Goal: Task Accomplishment & Management: Use online tool/utility

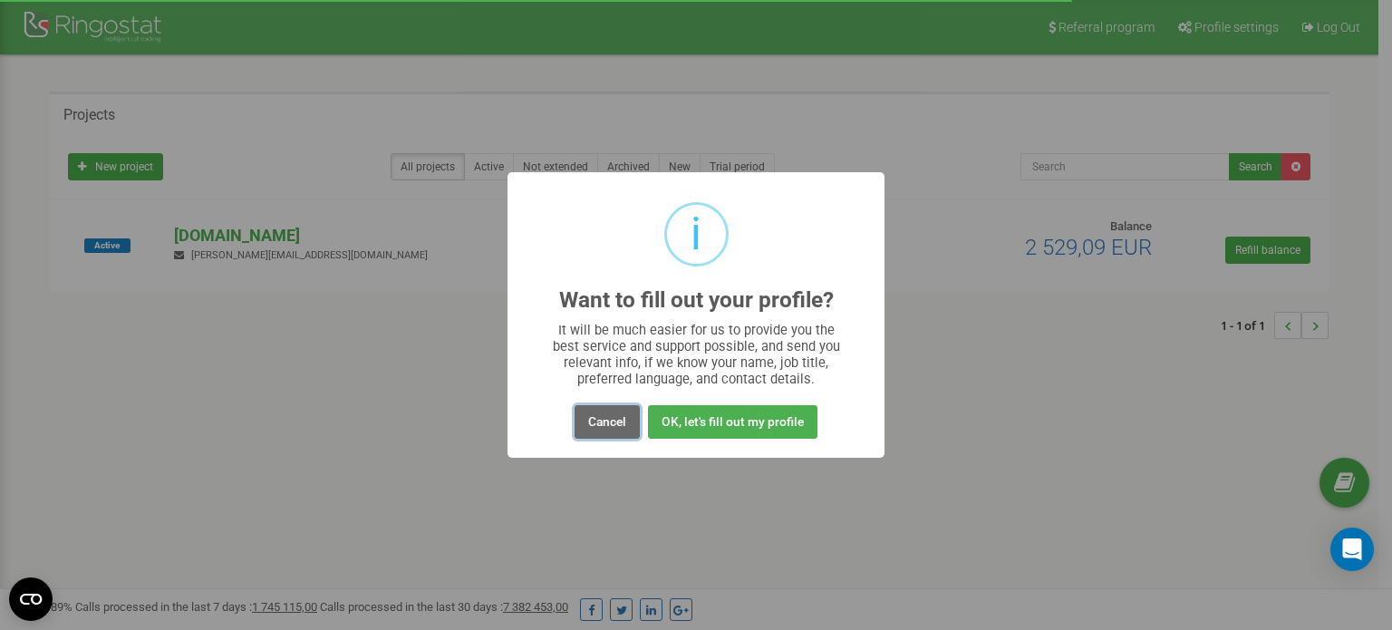
click at [604, 421] on button "Cancel" at bounding box center [607, 422] width 65 height 34
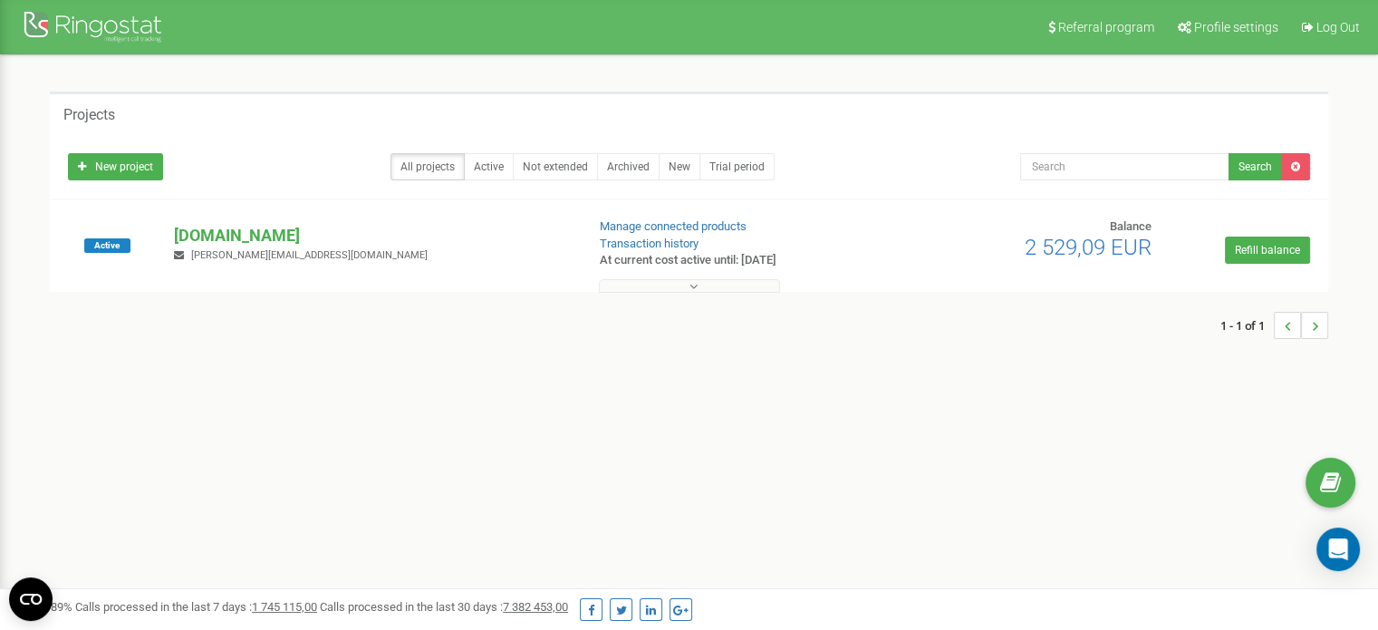
click at [690, 282] on icon at bounding box center [694, 286] width 8 height 13
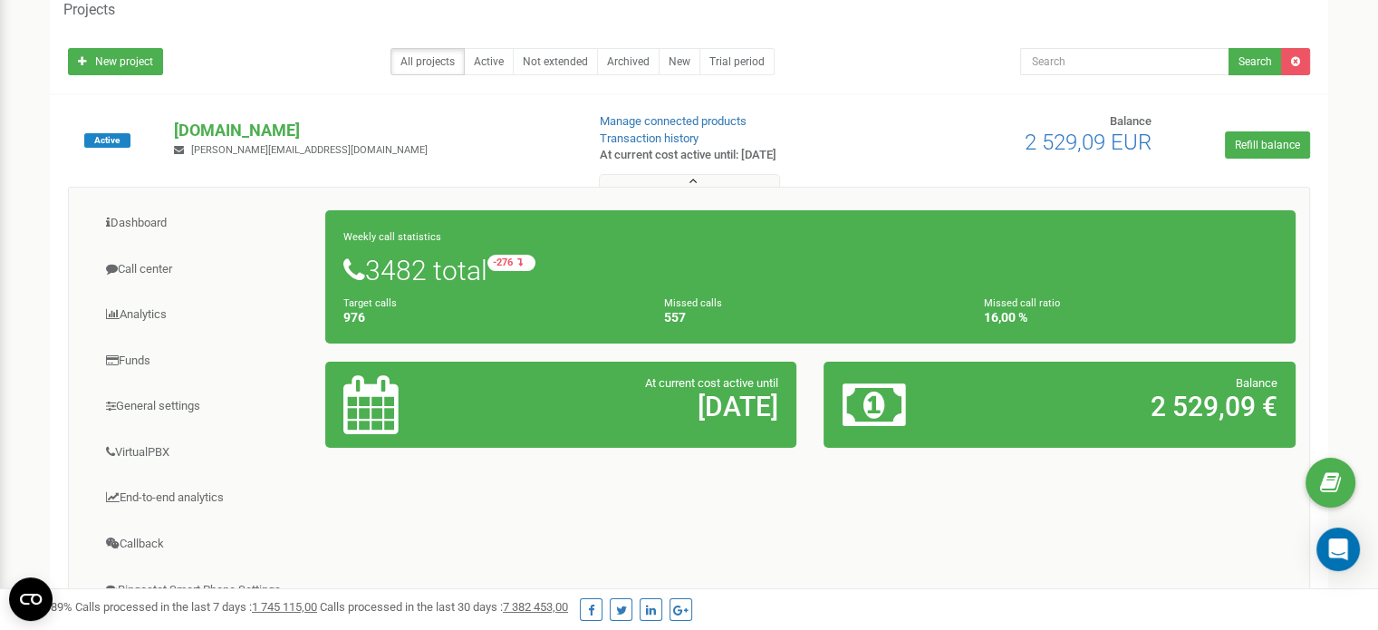
scroll to position [362, 0]
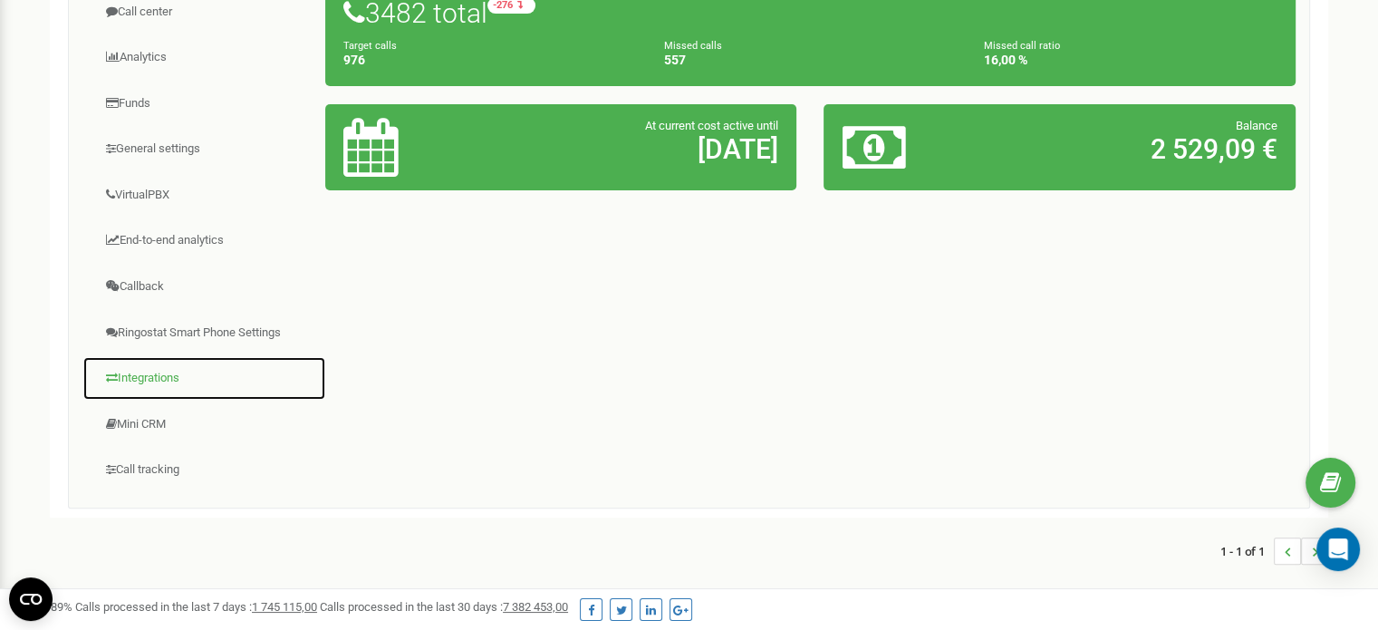
click at [153, 368] on link "Integrations" at bounding box center [204, 378] width 244 height 44
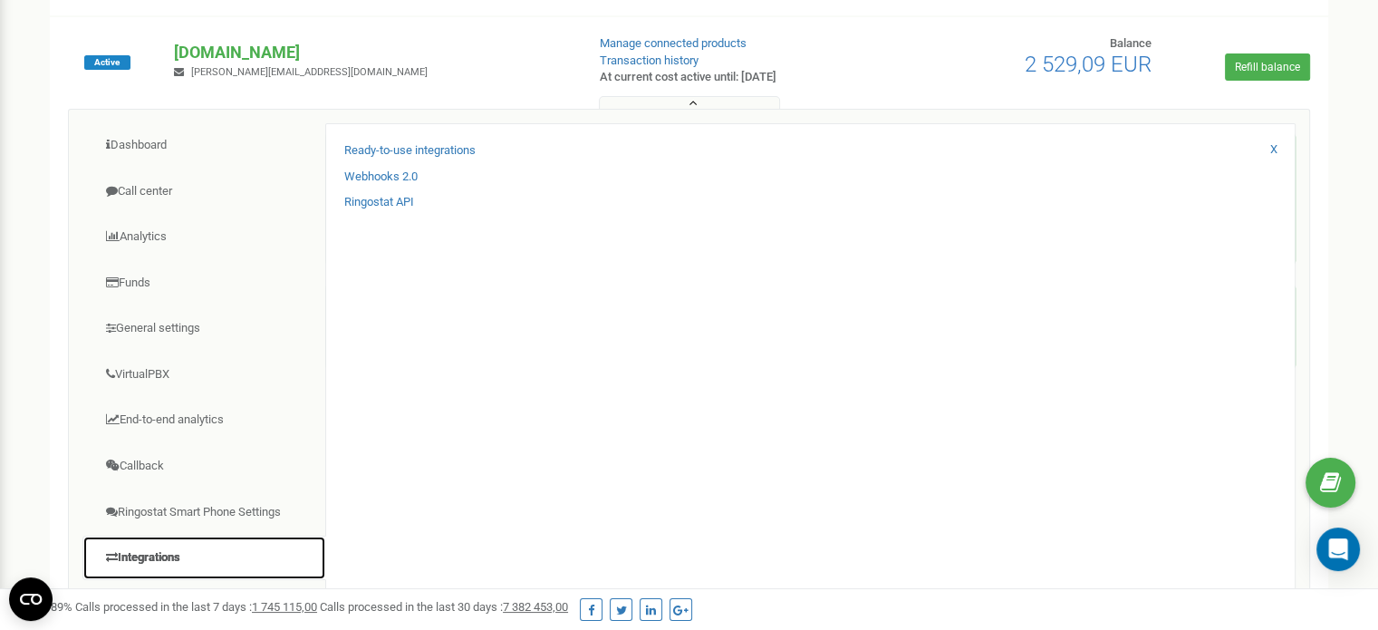
scroll to position [181, 0]
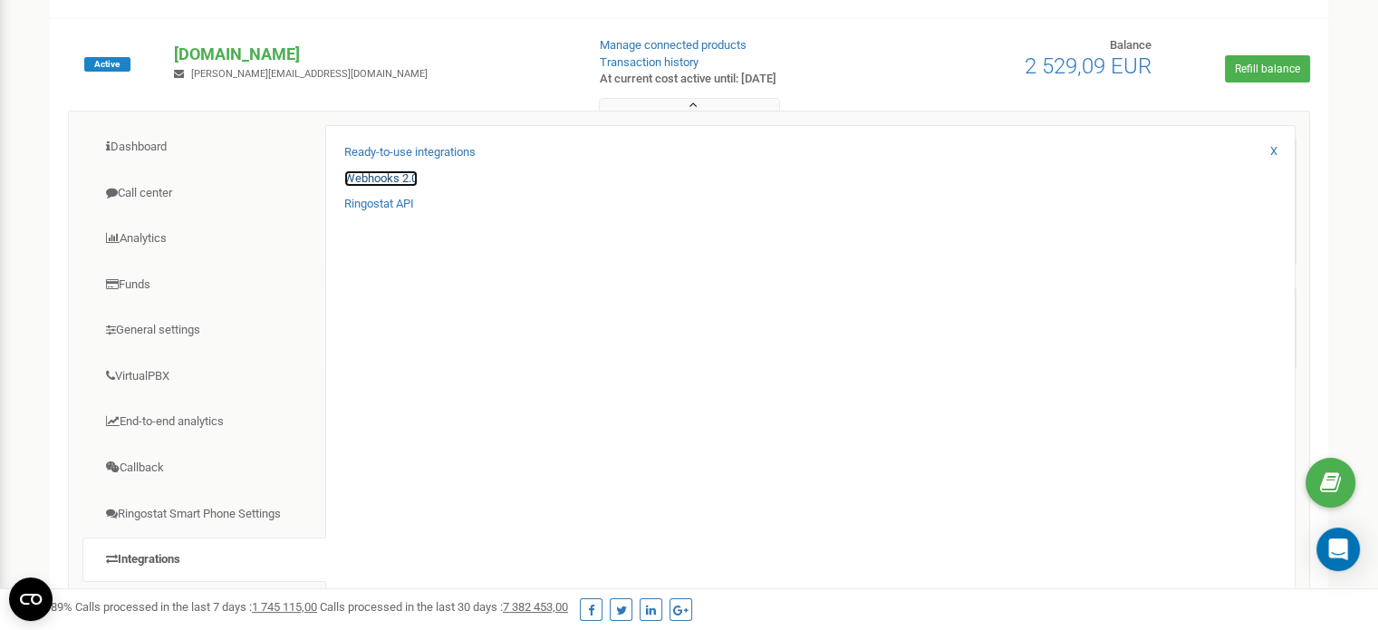
click at [398, 174] on link "Webhooks 2.0" at bounding box center [380, 178] width 73 height 17
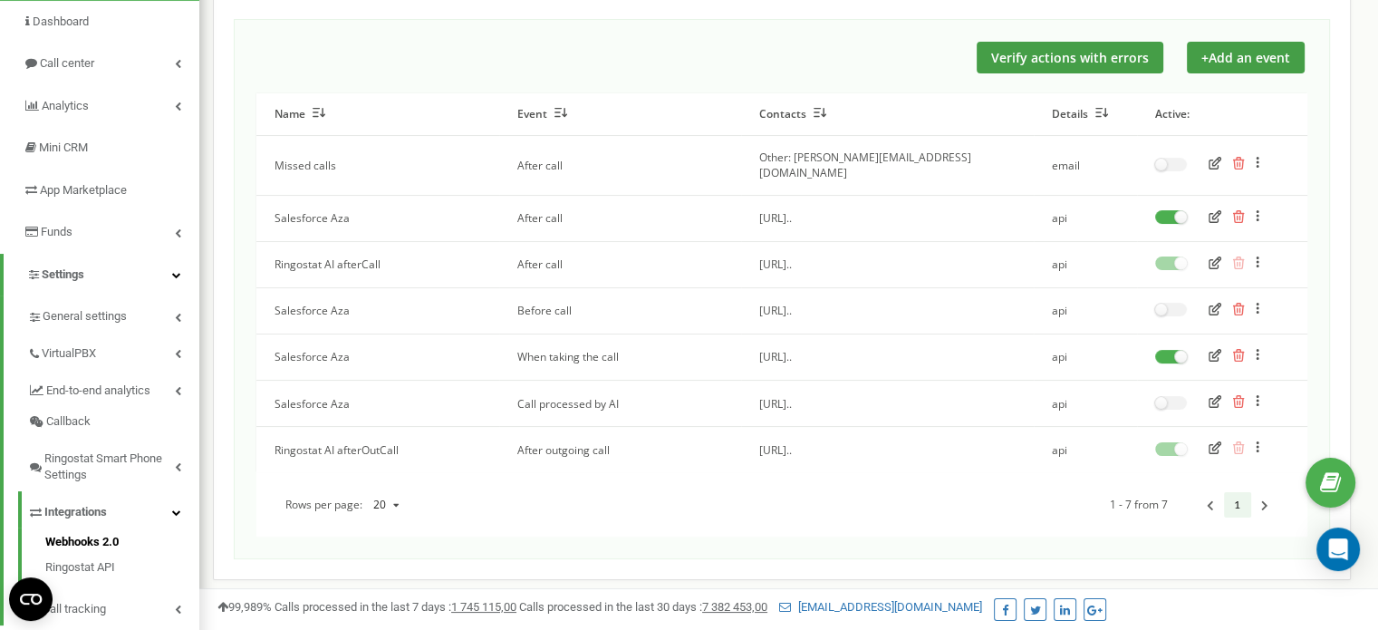
scroll to position [362, 0]
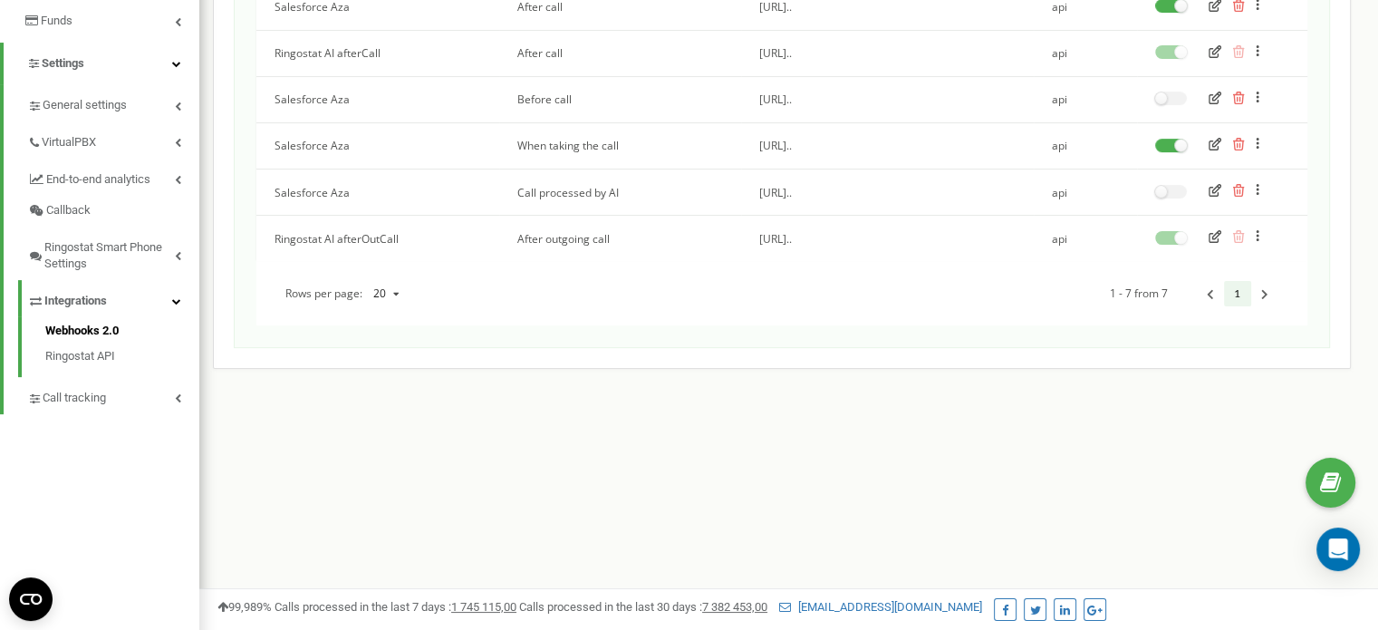
click at [1211, 138] on icon "button" at bounding box center [1215, 144] width 13 height 13
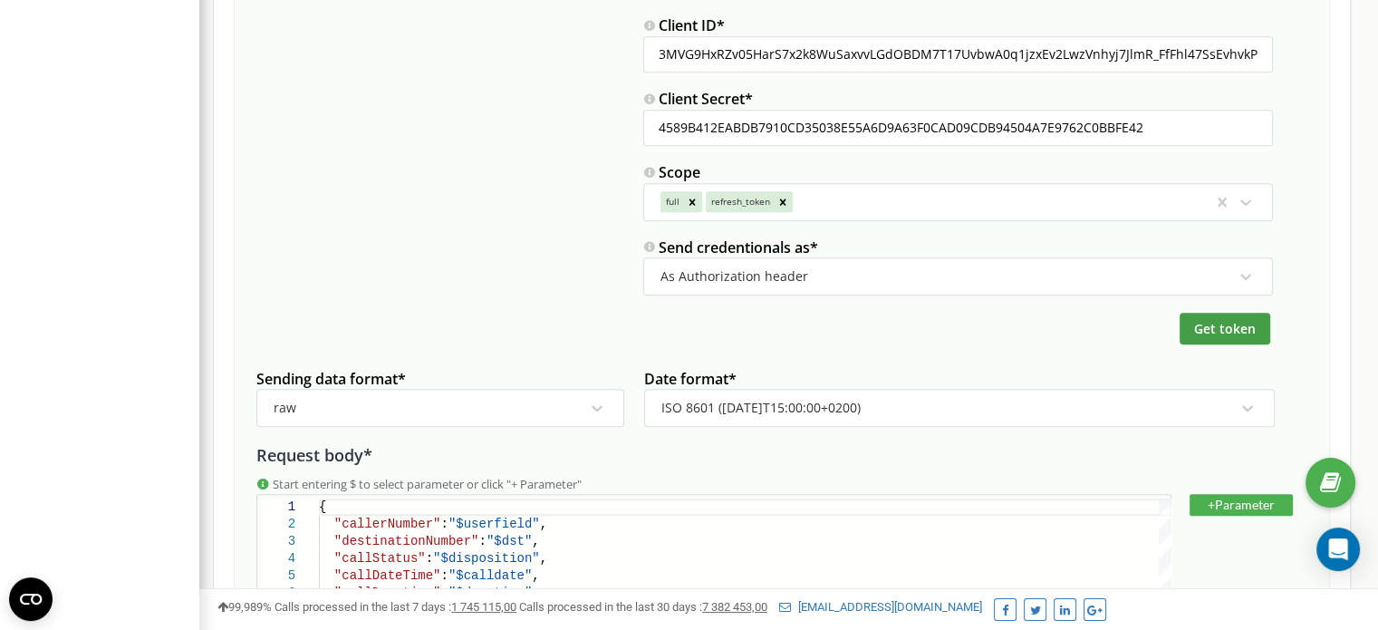
scroll to position [1269, 0]
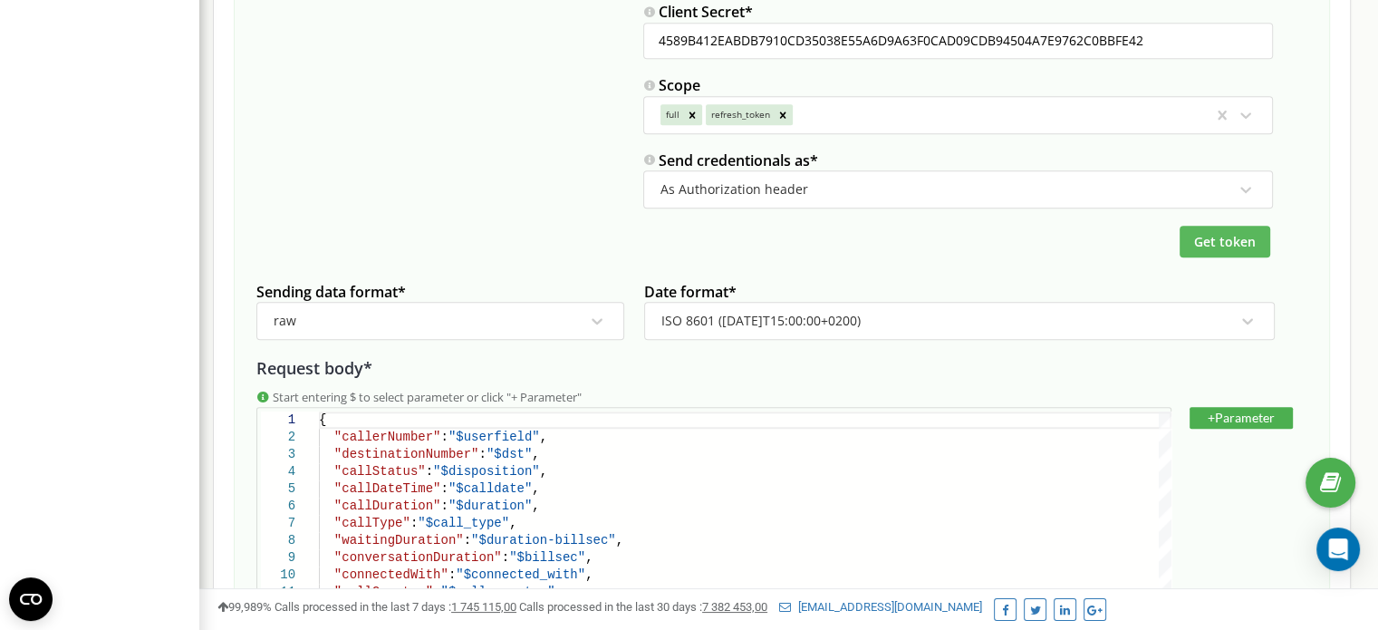
click at [1194, 229] on button "Get token" at bounding box center [1225, 242] width 91 height 32
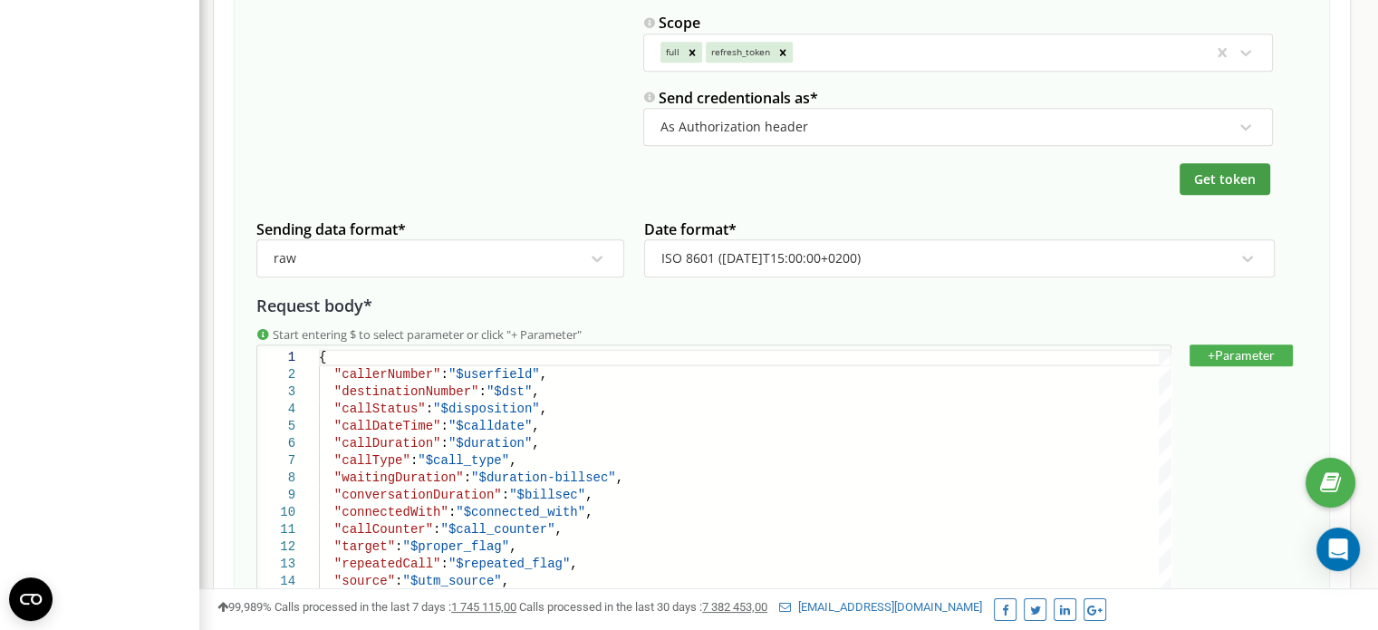
scroll to position [1584, 0]
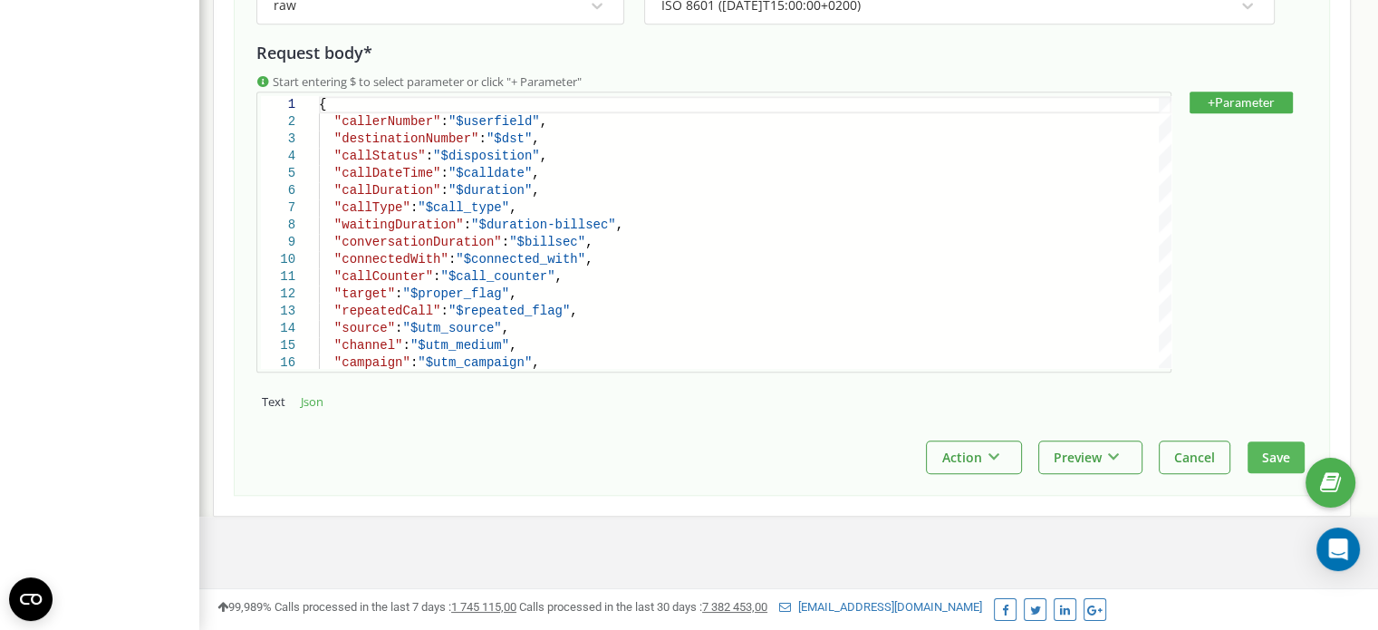
click at [1262, 444] on button "Save" at bounding box center [1276, 457] width 57 height 32
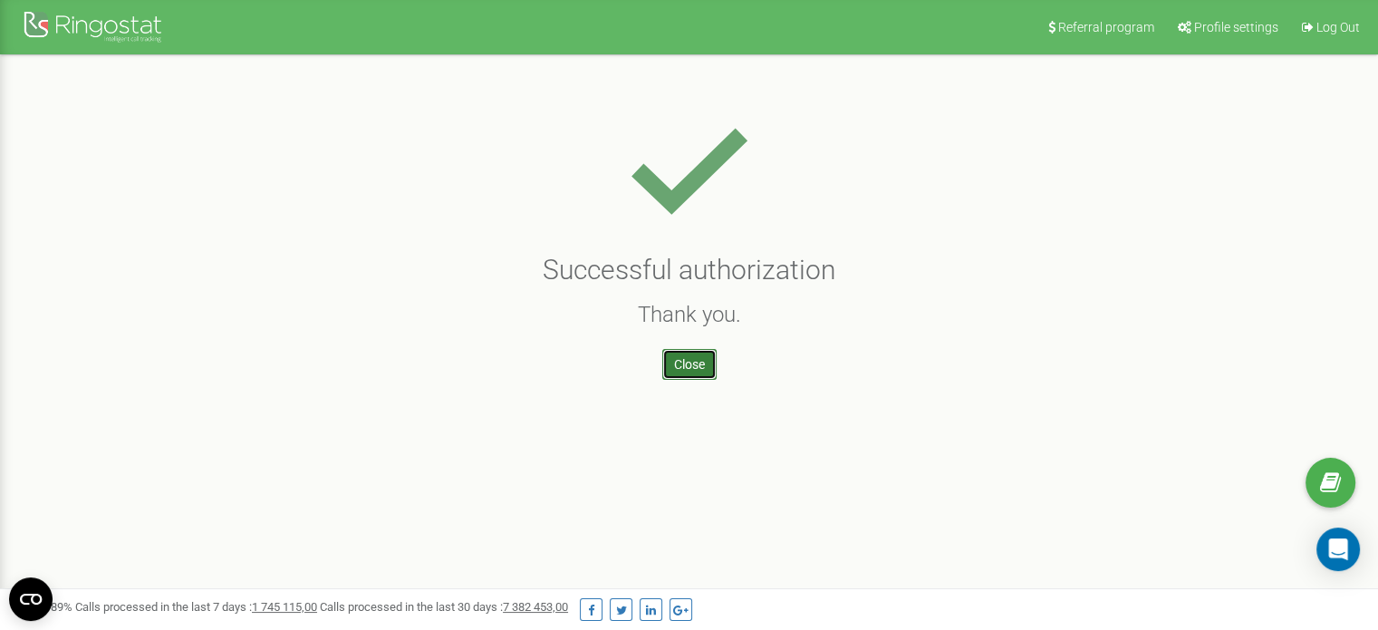
click at [710, 362] on link "Close" at bounding box center [689, 364] width 54 height 31
